Goal: Transaction & Acquisition: Purchase product/service

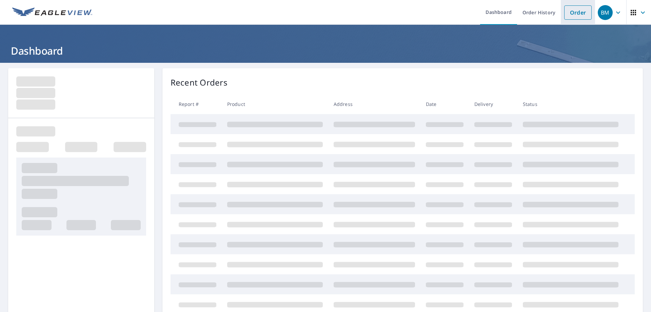
click at [571, 9] on link "Order" at bounding box center [577, 12] width 27 height 14
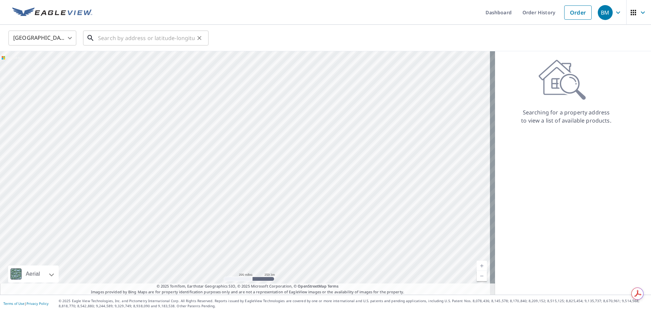
click at [114, 36] on input "text" at bounding box center [146, 37] width 97 height 19
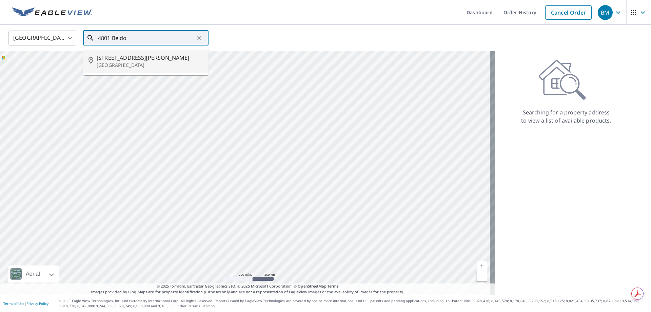
click at [124, 57] on span "[STREET_ADDRESS][PERSON_NAME]" at bounding box center [150, 58] width 106 height 8
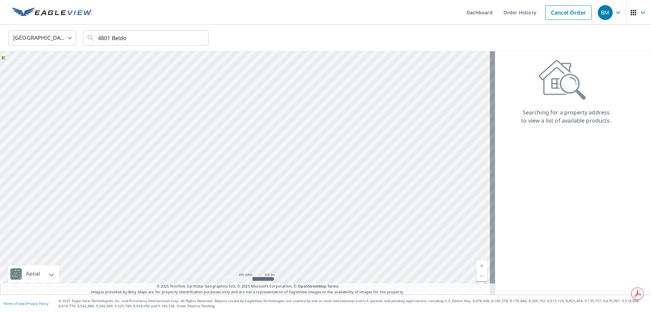
type input "[STREET_ADDRESS][PERSON_NAME]"
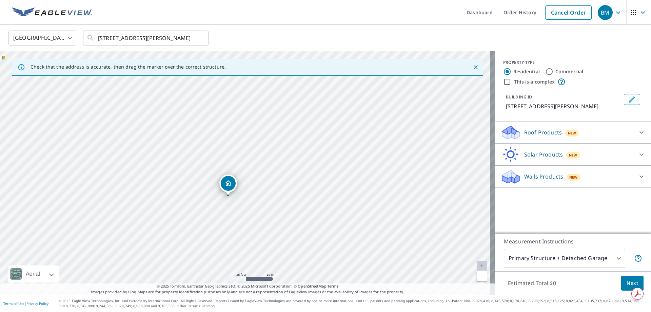
drag, startPoint x: 264, startPoint y: 188, endPoint x: 305, endPoint y: 228, distance: 57.3
click at [305, 228] on div "[STREET_ADDRESS][PERSON_NAME]" at bounding box center [247, 172] width 495 height 243
click at [639, 133] on icon at bounding box center [641, 132] width 4 height 2
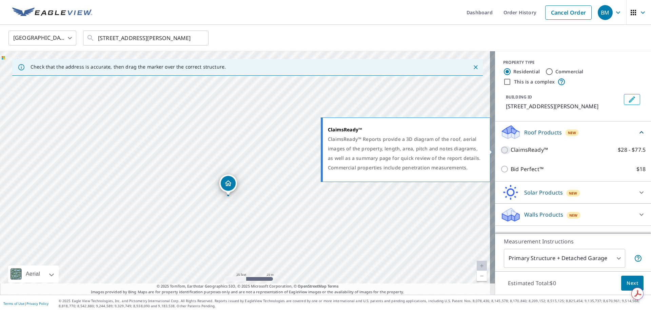
click at [500, 149] on input "ClaimsReady™ $28 - $77.5" at bounding box center [505, 150] width 10 height 8
checkbox input "true"
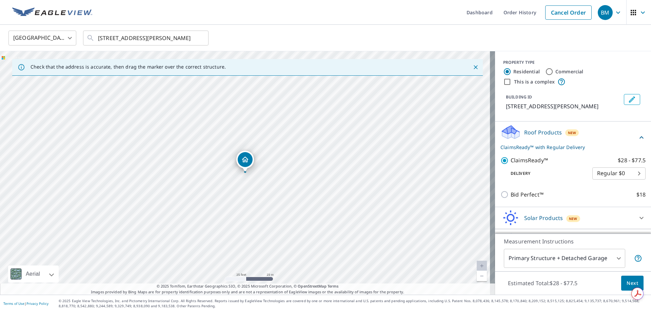
click at [567, 260] on body "BM BM Dashboard Order History Cancel Order BM [GEOGRAPHIC_DATA] [GEOGRAPHIC_DAT…" at bounding box center [325, 156] width 651 height 312
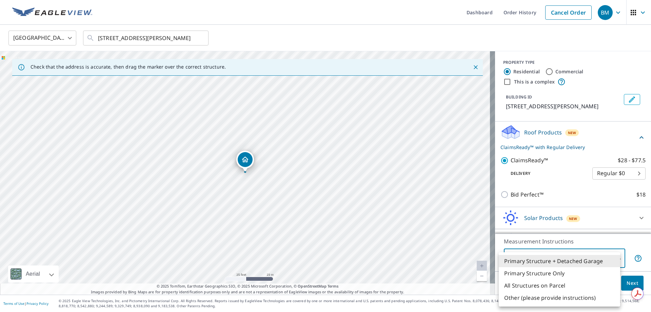
click at [560, 273] on li "Primary Structure Only" at bounding box center [559, 273] width 121 height 12
type input "2"
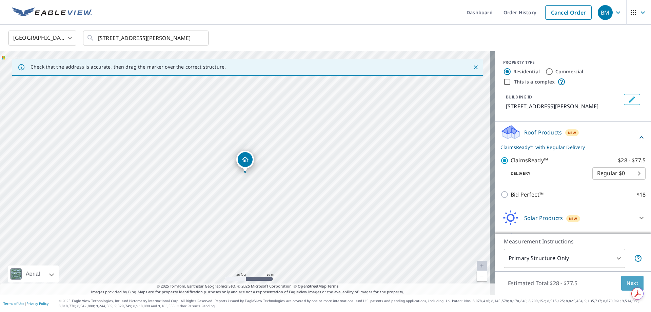
click at [626, 281] on span "Next" at bounding box center [632, 283] width 12 height 8
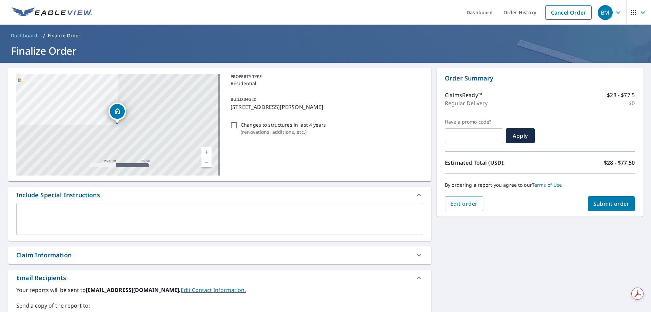
click at [609, 204] on span "Submit order" at bounding box center [611, 203] width 36 height 7
